Goal: Task Accomplishment & Management: Manage account settings

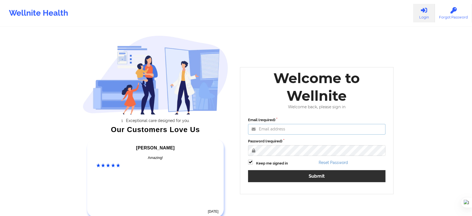
type input "[EMAIL_ADDRESS][DOMAIN_NAME]"
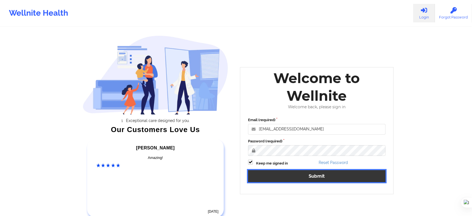
click at [326, 173] on button "Submit" at bounding box center [316, 176] width 137 height 12
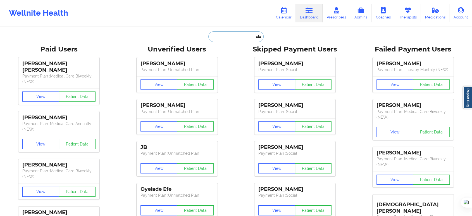
click at [234, 37] on input "text" at bounding box center [235, 36] width 55 height 11
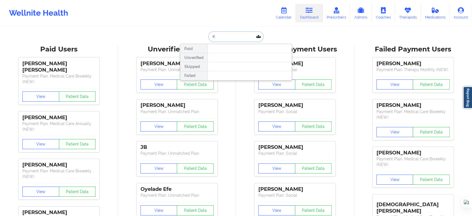
type input "K"
click at [405, 14] on link "Therapists" at bounding box center [408, 13] width 26 height 18
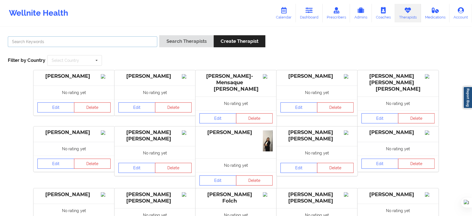
click at [84, 41] on input "text" at bounding box center [82, 41] width 149 height 11
paste input "[PERSON_NAME]"
click at [159, 35] on button "Search Therapists" at bounding box center [186, 41] width 54 height 12
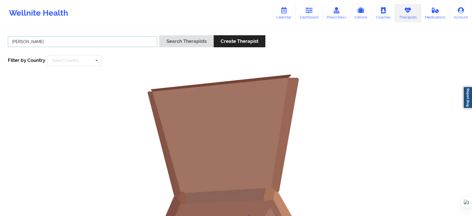
click at [33, 43] on input "[PERSON_NAME]" at bounding box center [82, 41] width 149 height 11
type input "[PERSON_NAME]"
click at [159, 35] on button "Search Therapists" at bounding box center [186, 41] width 54 height 12
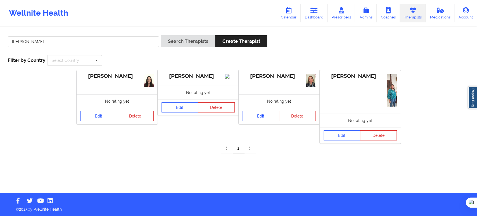
click at [262, 115] on link "Edit" at bounding box center [260, 116] width 37 height 10
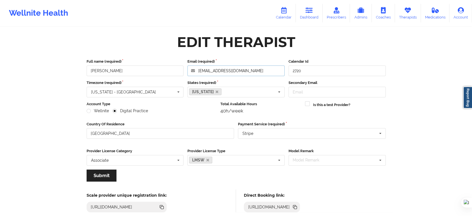
drag, startPoint x: 253, startPoint y: 71, endPoint x: 151, endPoint y: 71, distance: 101.6
click at [151, 71] on div "Full name (required) [PERSON_NAME] Email (required) [EMAIL_ADDRESS][DOMAIN_NAME…" at bounding box center [236, 67] width 303 height 17
click at [407, 11] on icon at bounding box center [407, 10] width 7 height 6
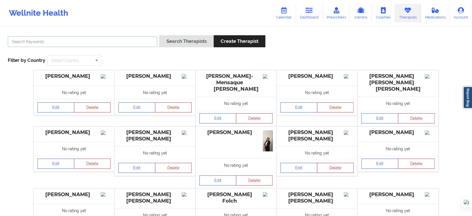
click at [138, 43] on input "text" at bounding box center [82, 41] width 149 height 11
paste input "[PERSON_NAME]"
type input "[PERSON_NAME]"
click at [159, 35] on button "Search Therapists" at bounding box center [186, 41] width 54 height 12
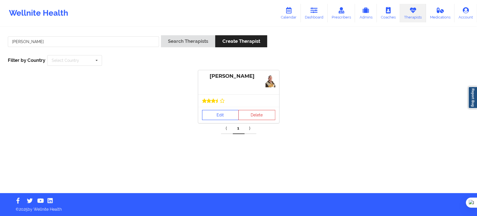
click at [221, 113] on link "Edit" at bounding box center [220, 115] width 37 height 10
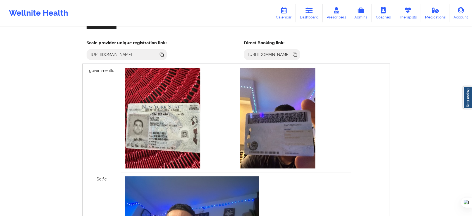
scroll to position [127, 0]
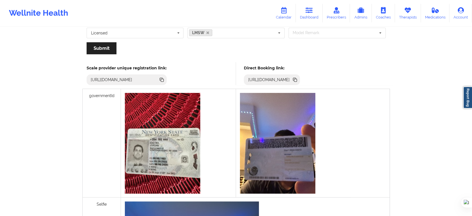
click at [297, 80] on icon at bounding box center [295, 80] width 3 height 3
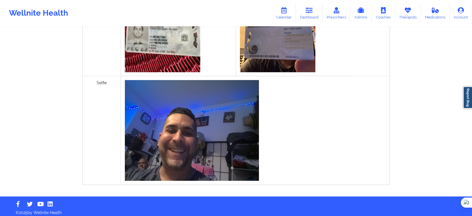
scroll to position [251, 0]
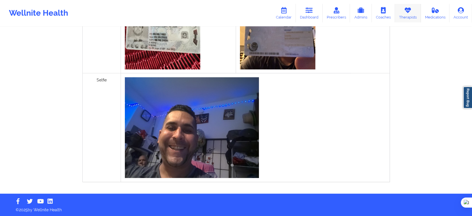
click at [410, 15] on link "Therapists" at bounding box center [408, 13] width 26 height 18
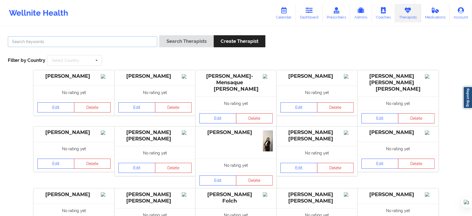
click at [105, 39] on input "text" at bounding box center [82, 41] width 149 height 11
paste input "[PERSON_NAME]"
type input "[PERSON_NAME]"
click at [159, 35] on button "Search Therapists" at bounding box center [186, 41] width 54 height 12
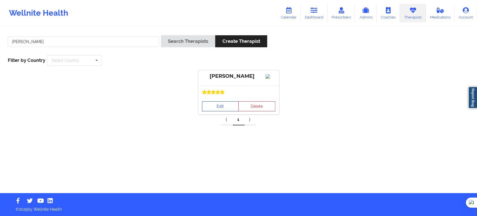
click at [211, 111] on link "Edit" at bounding box center [220, 106] width 37 height 10
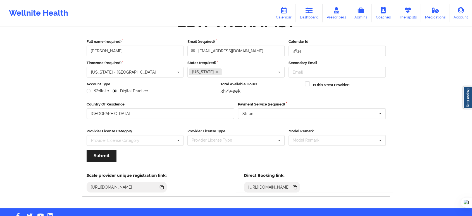
scroll to position [34, 0]
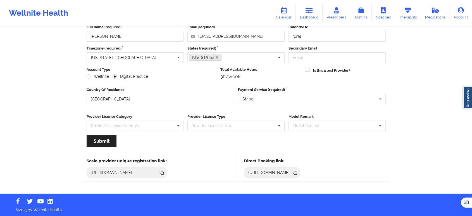
click at [297, 173] on icon at bounding box center [295, 172] width 3 height 3
drag, startPoint x: 414, startPoint y: 15, endPoint x: 388, endPoint y: 15, distance: 26.5
click at [415, 15] on link "Therapists" at bounding box center [408, 13] width 26 height 18
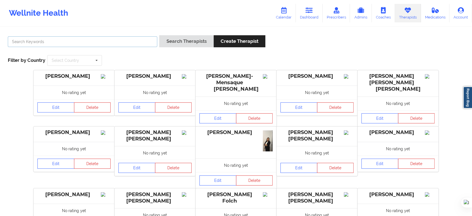
click at [131, 42] on input "text" at bounding box center [82, 41] width 149 height 11
paste input "[PERSON_NAME]"
click at [34, 44] on input "[PERSON_NAME]" at bounding box center [82, 41] width 149 height 11
type input "[PERSON_NAME]"
click at [159, 35] on button "Search Therapists" at bounding box center [186, 41] width 54 height 12
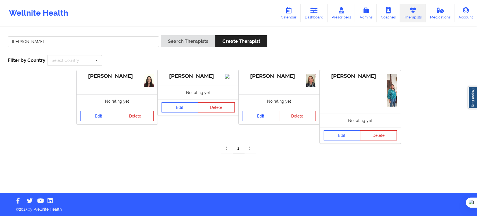
click at [249, 113] on link "Edit" at bounding box center [260, 116] width 37 height 10
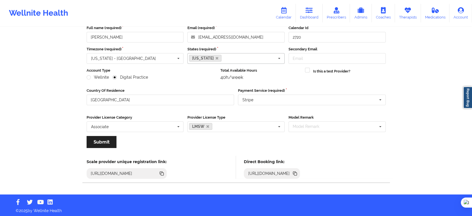
scroll to position [34, 0]
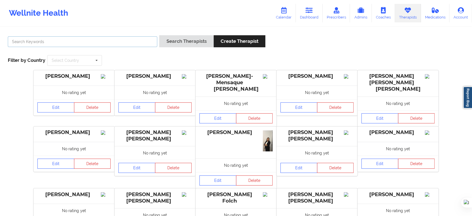
click at [127, 44] on input "text" at bounding box center [82, 41] width 149 height 11
paste input "[PERSON_NAME]"
click at [32, 44] on input "[PERSON_NAME]" at bounding box center [82, 41] width 149 height 11
type input "[PERSON_NAME]"
click at [159, 35] on button "Search Therapists" at bounding box center [186, 41] width 54 height 12
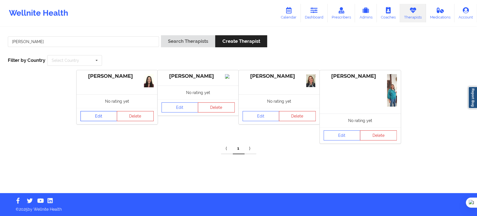
click at [101, 116] on link "Edit" at bounding box center [98, 116] width 37 height 10
